Goal: Use online tool/utility: Utilize a website feature to perform a specific function

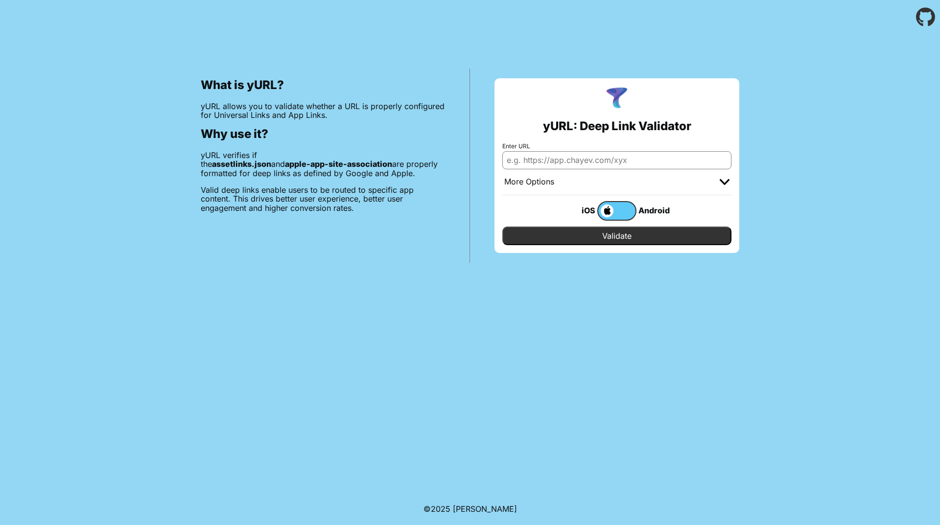
click at [605, 166] on input "Enter URL" at bounding box center [616, 160] width 229 height 18
paste input "[URL][DOMAIN_NAME]"
type input "[URL][DOMAIN_NAME]"
click at [588, 233] on input "Validate" at bounding box center [616, 236] width 229 height 19
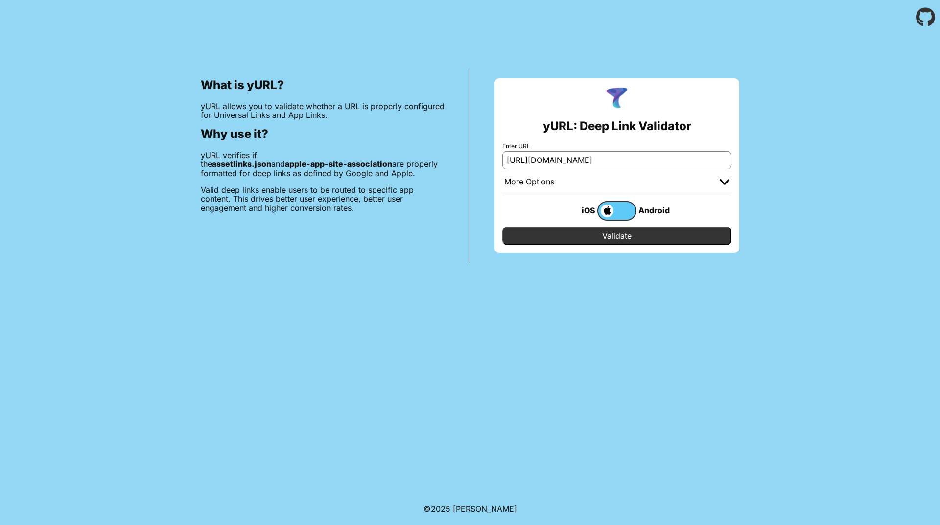
scroll to position [0, 0]
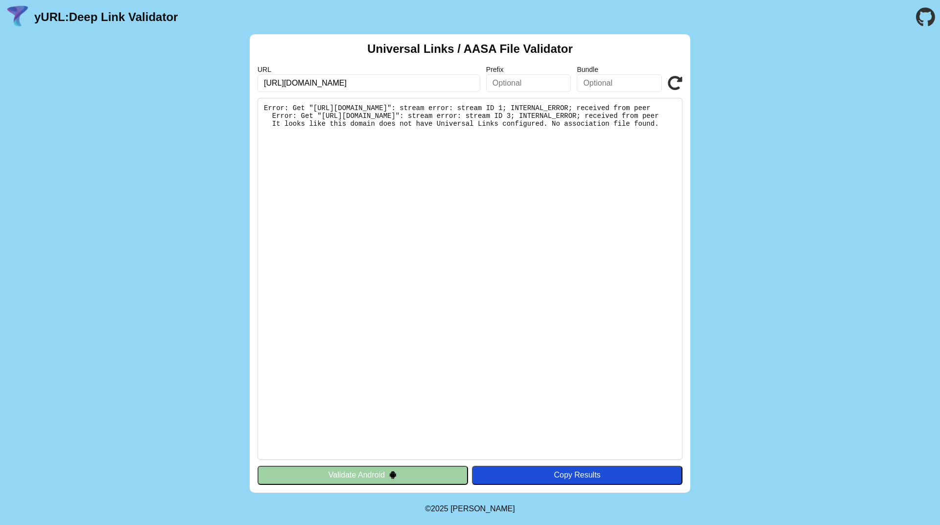
click at [703, 154] on div "Universal Links / AASA File Validator URL https://www.555.co.il/.well-known/app…" at bounding box center [470, 263] width 940 height 459
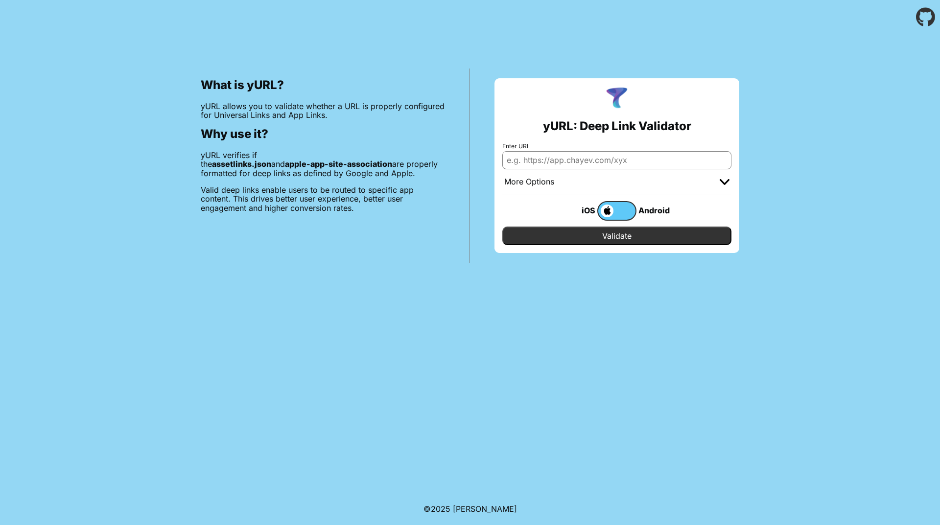
click at [722, 182] on img at bounding box center [725, 182] width 10 height 6
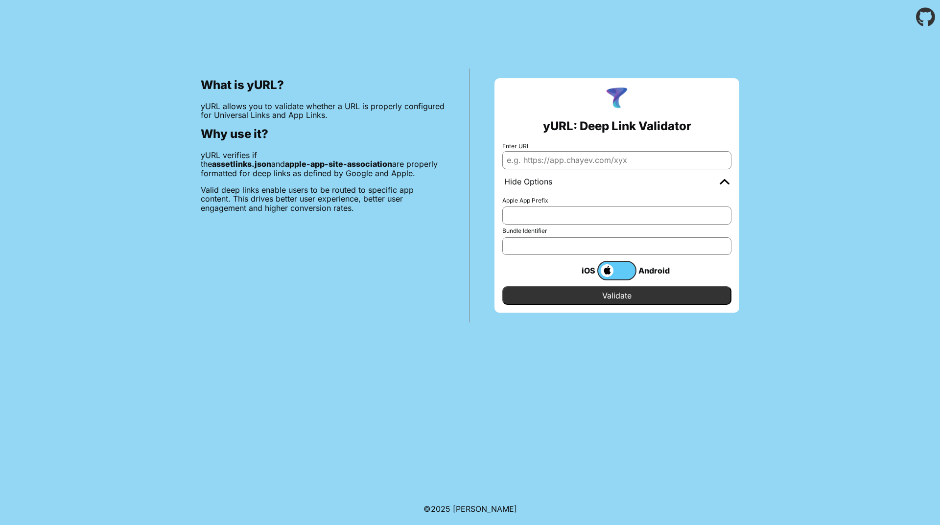
click at [534, 154] on input "Enter URL" at bounding box center [616, 160] width 229 height 18
drag, startPoint x: 589, startPoint y: 159, endPoint x: 776, endPoint y: 160, distance: 187.0
click at [776, 160] on div "What is yURL? yURL allows you to validate whether a URL is properly configured …" at bounding box center [470, 178] width 940 height 288
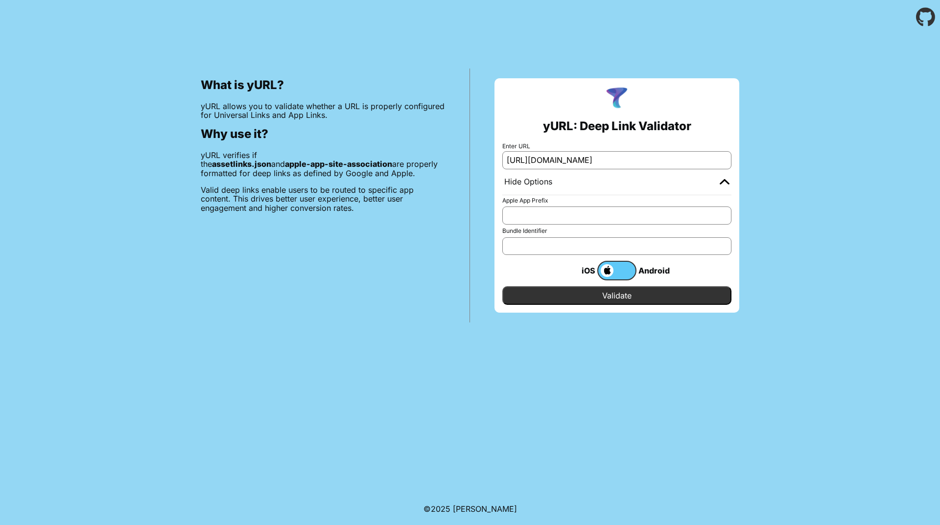
type input "[URL][DOMAIN_NAME]"
click at [617, 289] on input "Validate" at bounding box center [616, 295] width 229 height 19
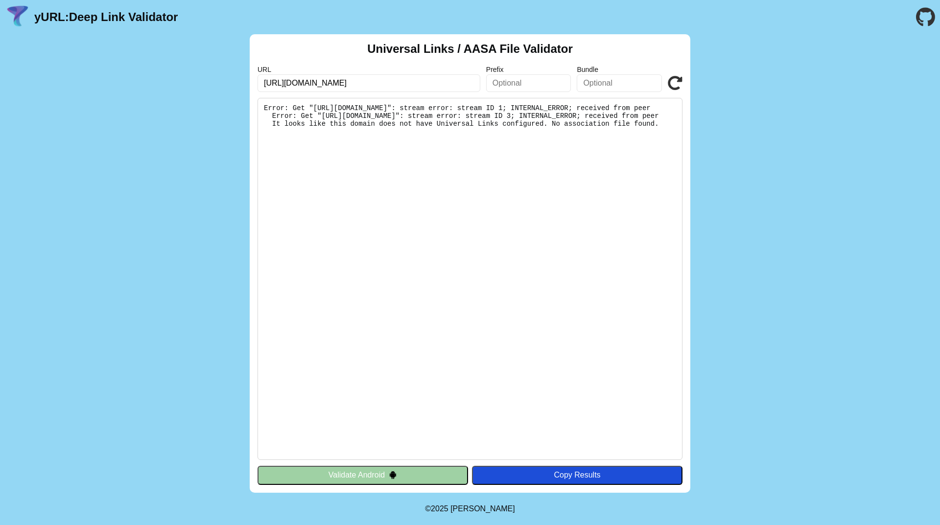
click at [528, 83] on input "text" at bounding box center [528, 83] width 85 height 18
click at [514, 83] on input "text" at bounding box center [528, 83] width 85 height 18
paste input "X78UW3SRB7"
type input "X78UW3SRB7"
click at [602, 78] on input "text" at bounding box center [619, 83] width 85 height 18
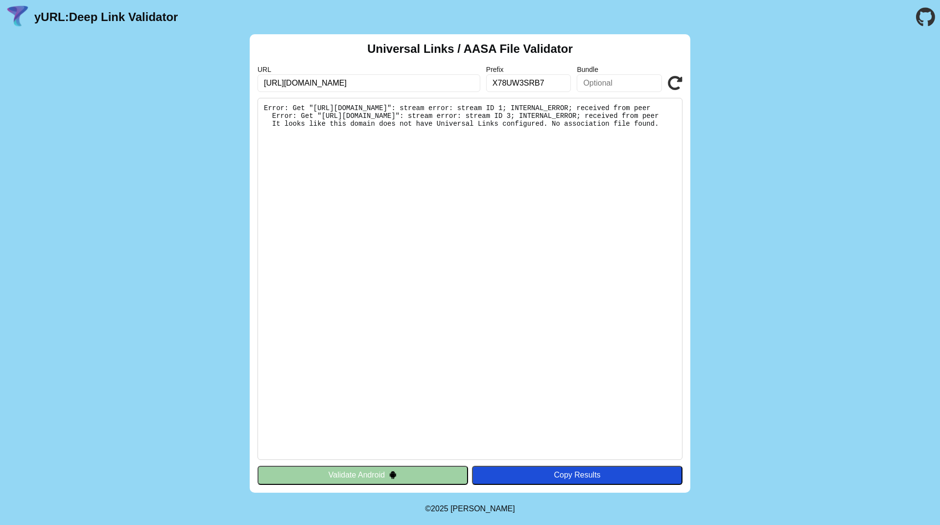
click at [596, 86] on input "text" at bounding box center [619, 83] width 85 height 18
paste input "com.idi.youapp.five"
type input "com.idi.youapp.five"
click at [368, 474] on button "Validate Android" at bounding box center [362, 475] width 210 height 19
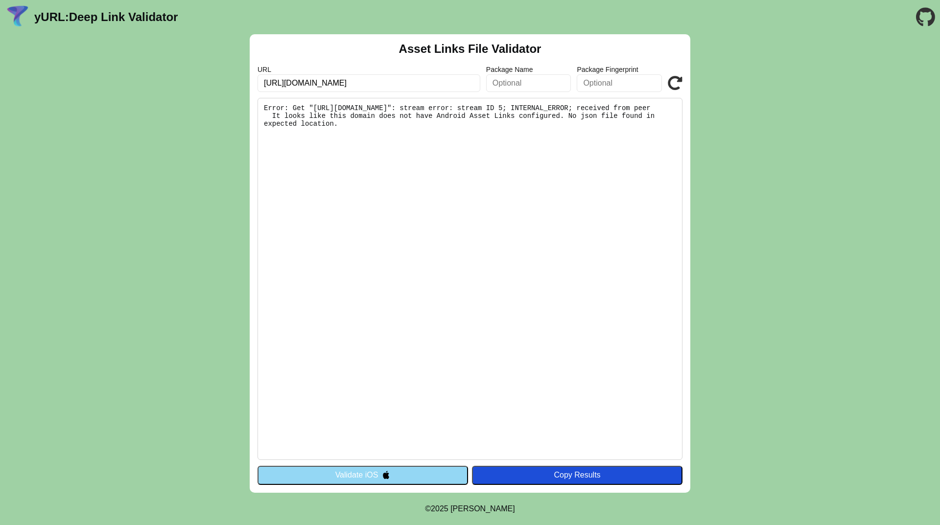
click at [348, 470] on button "Validate iOS" at bounding box center [362, 475] width 210 height 19
